Goal: Task Accomplishment & Management: Complete application form

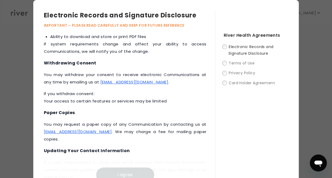
scroll to position [282, 0]
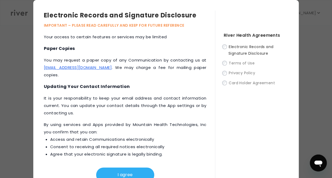
click at [135, 170] on button "I agree" at bounding box center [125, 174] width 58 height 15
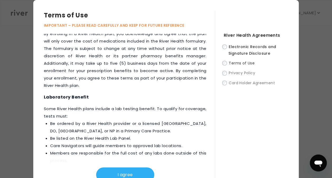
scroll to position [857, 0]
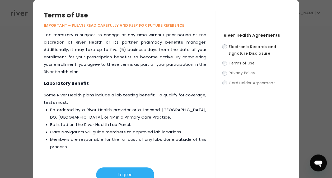
click at [138, 171] on button "I agree" at bounding box center [125, 174] width 58 height 15
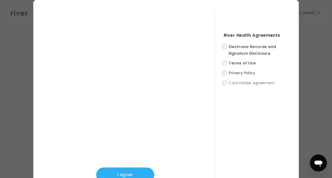
click at [137, 170] on button "I agree" at bounding box center [125, 174] width 58 height 15
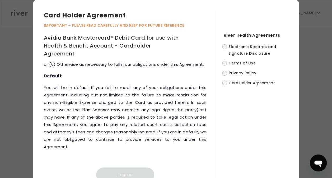
scroll to position [3248, 0]
click at [121, 170] on button "I agree" at bounding box center [125, 174] width 58 height 15
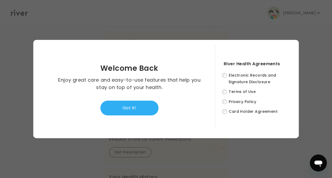
click at [136, 104] on button "Got it!" at bounding box center [129, 108] width 58 height 15
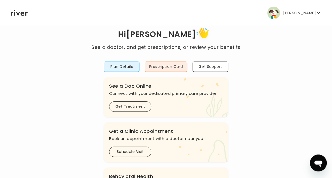
scroll to position [0, 0]
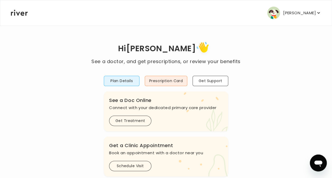
click at [314, 13] on p "[PERSON_NAME]" at bounding box center [299, 12] width 33 height 7
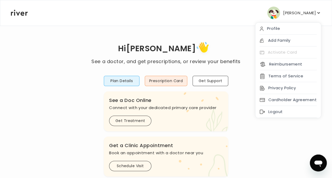
click at [292, 51] on div "Activate Card" at bounding box center [287, 52] width 65 height 12
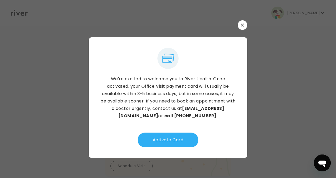
click at [164, 137] on button "Activate Card" at bounding box center [167, 139] width 61 height 15
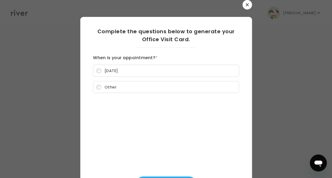
scroll to position [108, 0]
drag, startPoint x: 229, startPoint y: 125, endPoint x: 230, endPoint y: 98, distance: 26.9
click at [230, 98] on div "Complete the questions below to generate your Office Visit Card. When is your a…" at bounding box center [166, 98] width 146 height 142
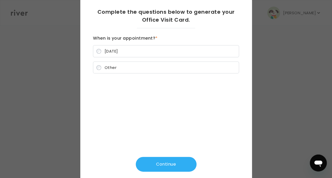
scroll to position [24, 0]
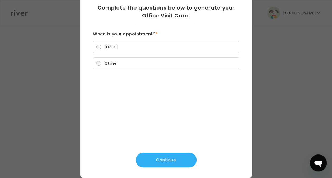
click at [174, 160] on button "Continue" at bounding box center [166, 160] width 61 height 15
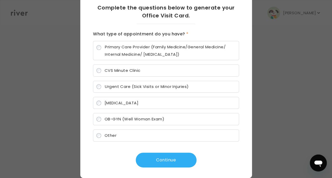
click at [110, 50] on span "Primary Care Provider (Family Medicine/General Medicine/ Internal Medicine/ [ME…" at bounding box center [170, 50] width 131 height 15
click at [153, 158] on button "Continue" at bounding box center [166, 160] width 61 height 15
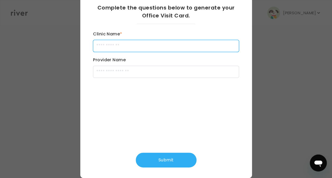
click at [114, 43] on input "Clinic Name *" at bounding box center [166, 46] width 146 height 12
type input "*"
type input "*********"
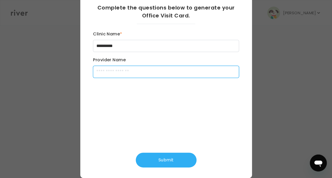
click at [111, 73] on input "Provider Name" at bounding box center [166, 72] width 146 height 12
type input "**********"
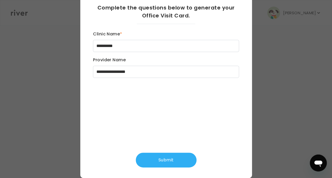
click at [158, 160] on button "Submit" at bounding box center [166, 160] width 61 height 15
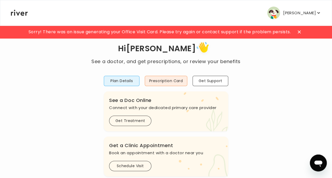
click at [299, 33] on icon at bounding box center [298, 31] width 3 height 3
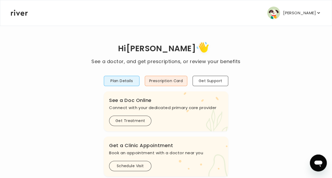
click at [312, 16] on button "[PERSON_NAME]" at bounding box center [294, 13] width 54 height 13
click at [225, 40] on h1 "Hi [PERSON_NAME]" at bounding box center [165, 49] width 149 height 18
click at [317, 15] on icon "button" at bounding box center [318, 12] width 5 height 5
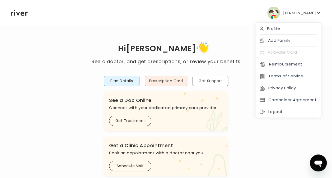
click at [291, 29] on div "Profile" at bounding box center [287, 29] width 65 height 12
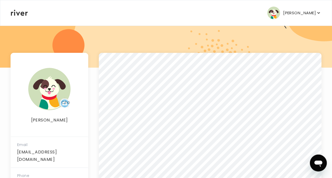
scroll to position [45, 0]
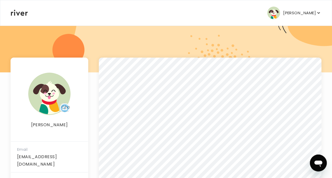
click at [298, 12] on p "[PERSON_NAME]" at bounding box center [299, 12] width 33 height 7
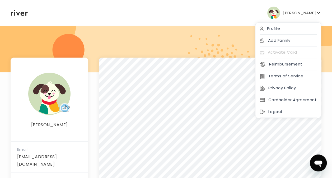
click at [277, 113] on div "Logout" at bounding box center [287, 112] width 65 height 12
